Goal: Transaction & Acquisition: Book appointment/travel/reservation

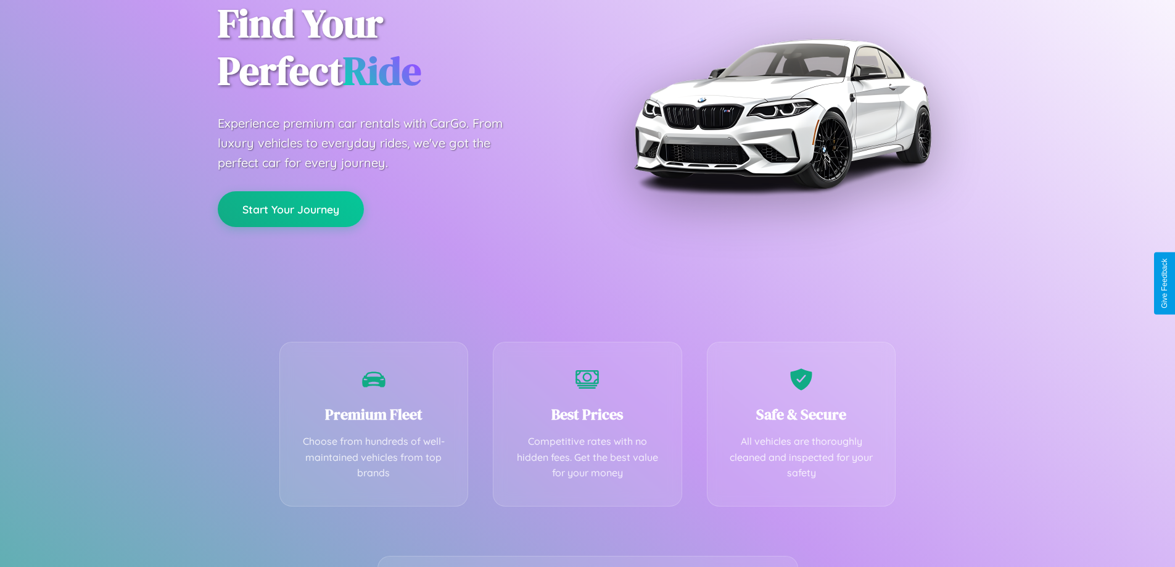
scroll to position [243, 0]
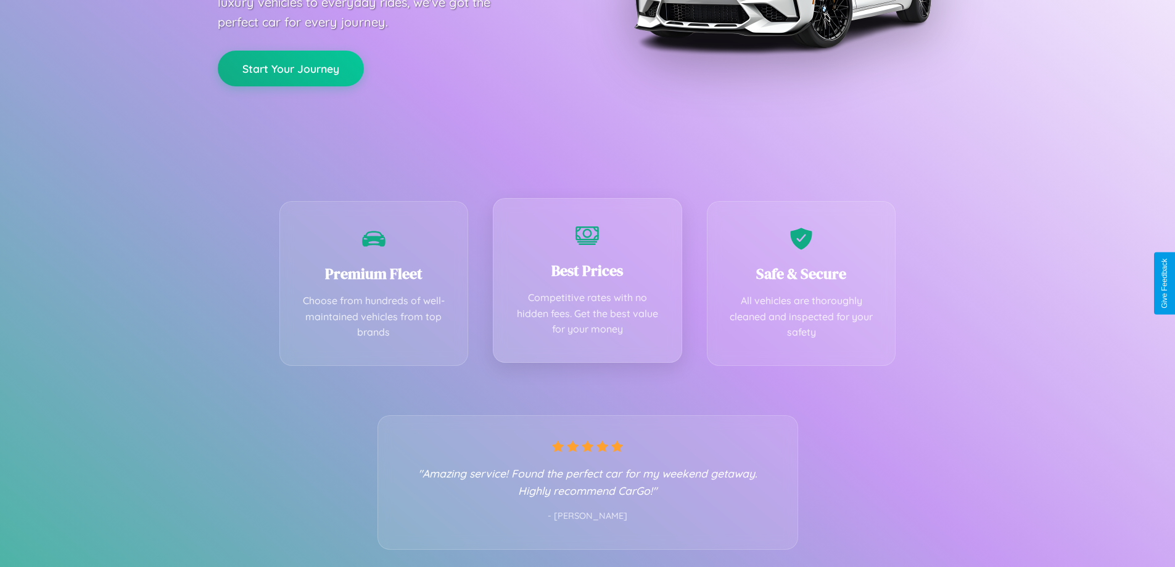
click at [587, 283] on div "Best Prices Competitive rates with no hidden fees. Get the best value for your …" at bounding box center [587, 280] width 189 height 165
click at [291, 67] on button "Start Your Journey" at bounding box center [291, 67] width 146 height 36
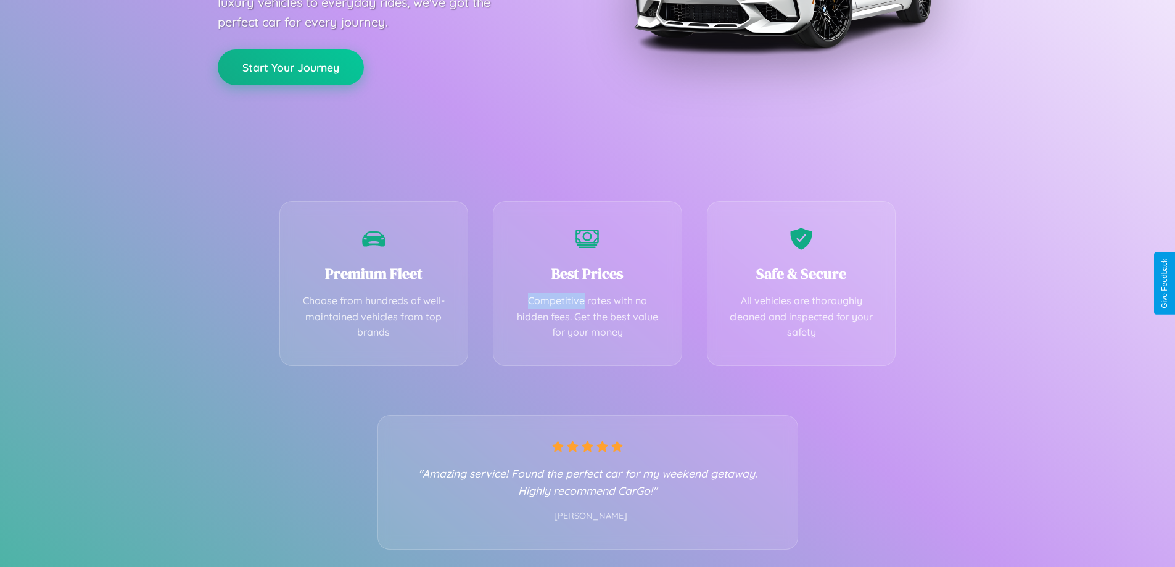
click at [291, 67] on button "Start Your Journey" at bounding box center [291, 67] width 146 height 36
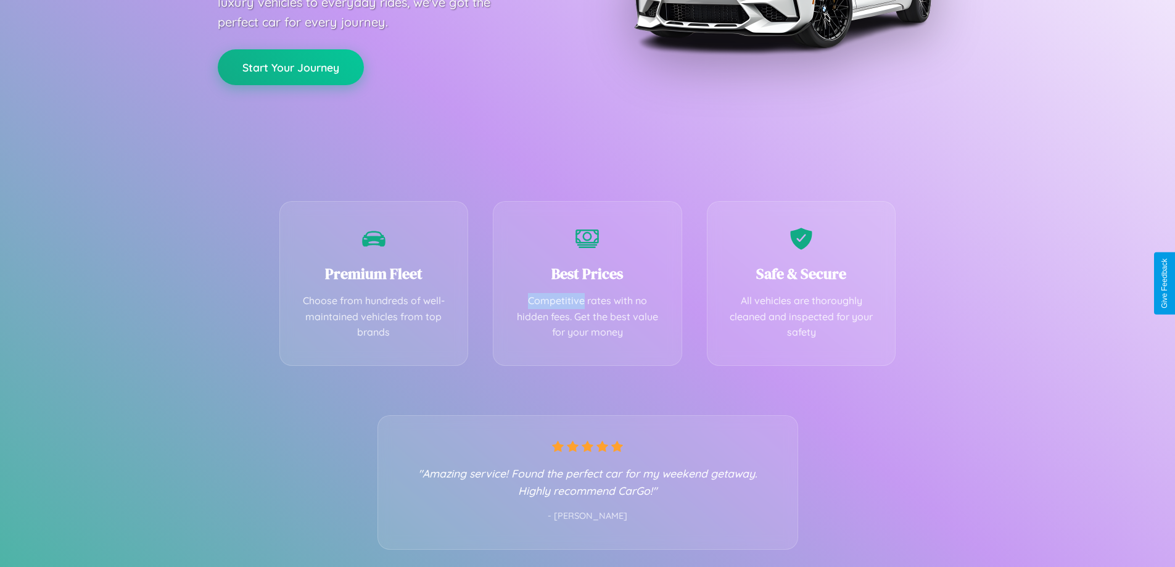
click at [291, 67] on button "Start Your Journey" at bounding box center [291, 67] width 146 height 36
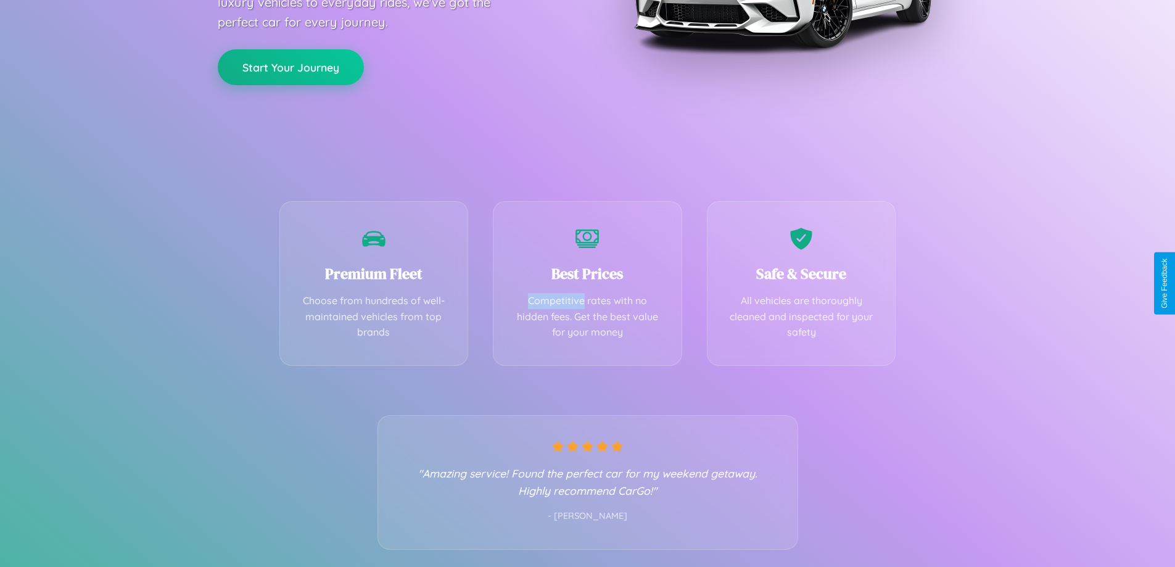
click at [291, 67] on button "Start Your Journey" at bounding box center [291, 67] width 146 height 36
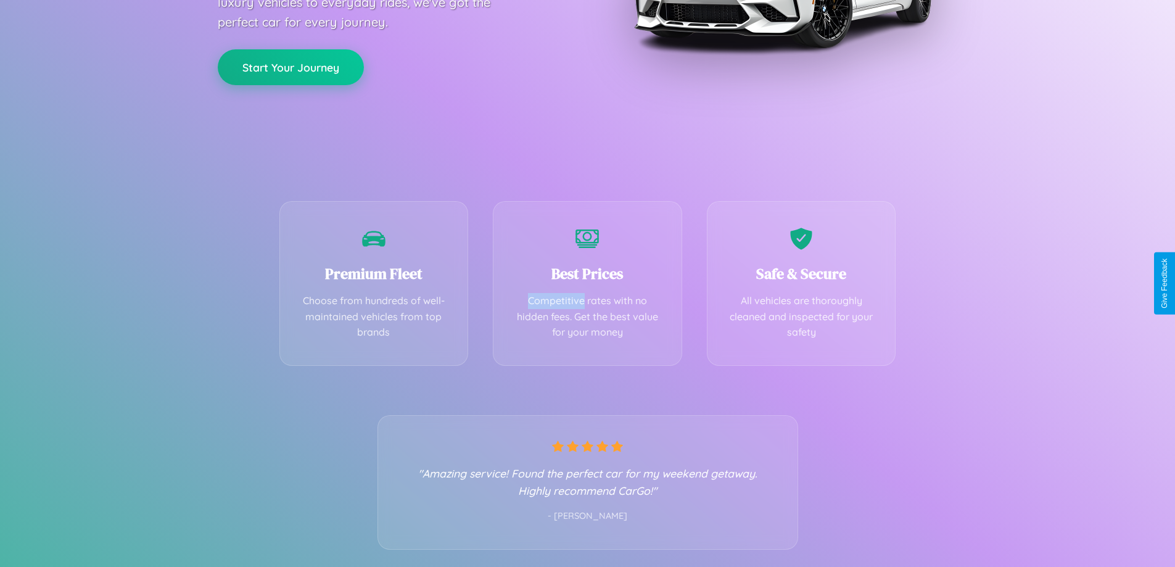
click at [291, 67] on button "Start Your Journey" at bounding box center [291, 67] width 146 height 36
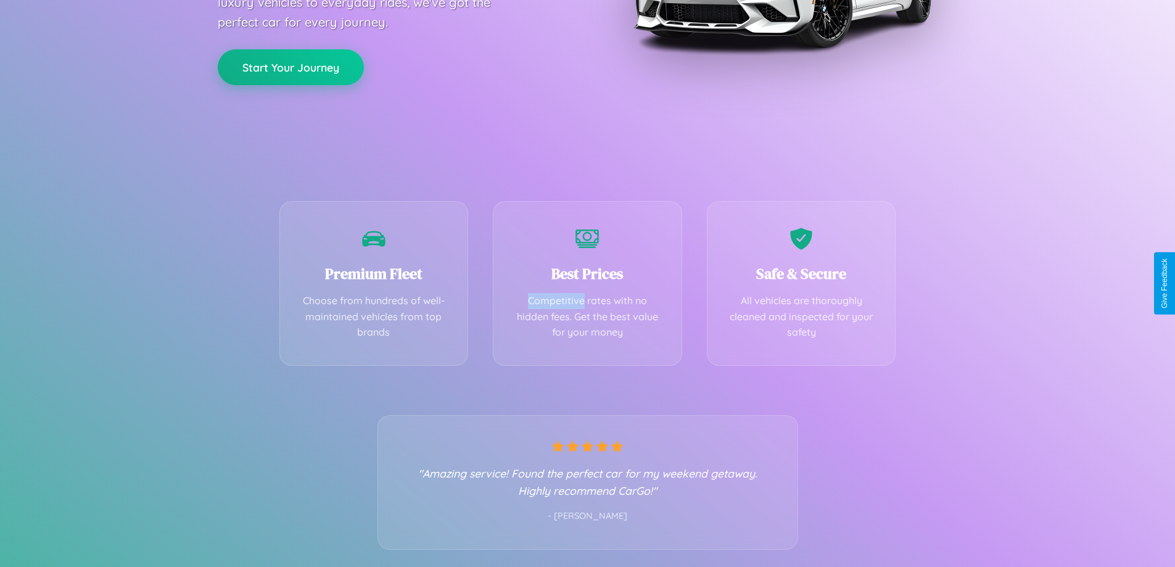
click at [291, 67] on button "Start Your Journey" at bounding box center [291, 67] width 146 height 36
